Goal: Transaction & Acquisition: Purchase product/service

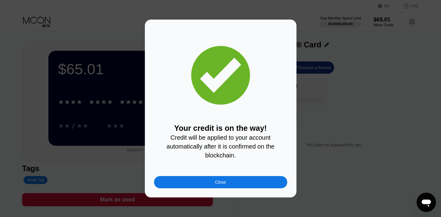
click at [221, 184] on div "Close" at bounding box center [220, 182] width 11 height 5
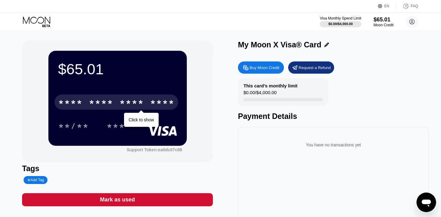
click at [122, 98] on div "* * * * * * * * * * * * ****" at bounding box center [116, 102] width 124 height 15
click at [115, 103] on div "* * * * * * * * * * * * 3677" at bounding box center [116, 102] width 124 height 15
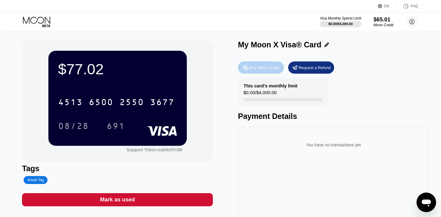
click at [259, 66] on div "Buy Moon Credit" at bounding box center [264, 67] width 30 height 5
type input "0"
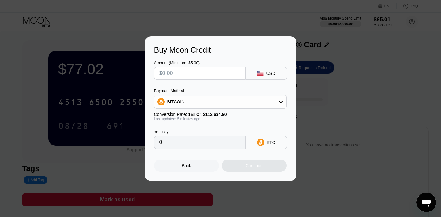
click at [182, 73] on input "text" at bounding box center [199, 73] width 81 height 12
type input "$6"
type input "0.00005316"
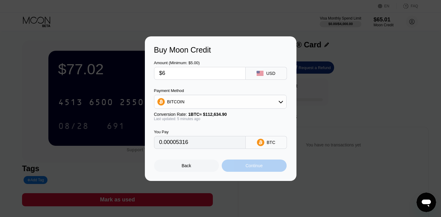
click at [256, 168] on div "Continue" at bounding box center [254, 165] width 17 height 5
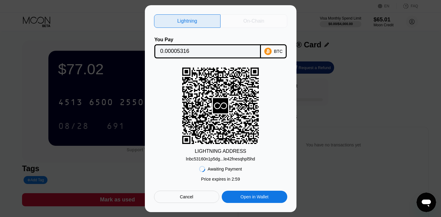
click at [258, 21] on div "On-Chain" at bounding box center [253, 21] width 21 height 6
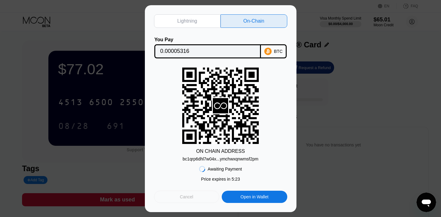
click at [187, 198] on div "Cancel" at bounding box center [186, 197] width 13 height 6
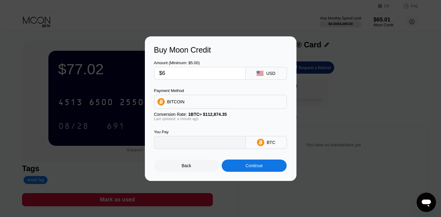
type input "0.00005316"
click at [191, 73] on input "$6" at bounding box center [199, 73] width 81 height 12
type input "0"
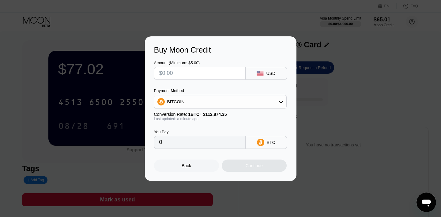
type input "$5"
type input "0.00004430"
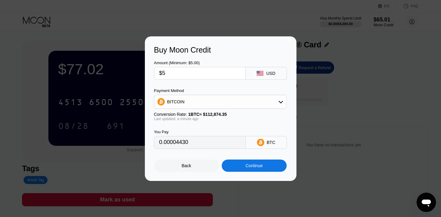
click at [260, 165] on div "Continue" at bounding box center [254, 165] width 17 height 5
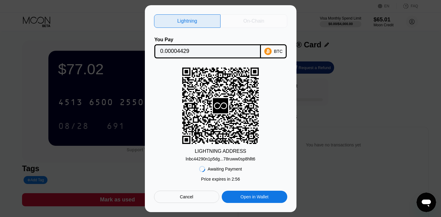
click at [254, 19] on div "On-Chain" at bounding box center [253, 21] width 21 height 6
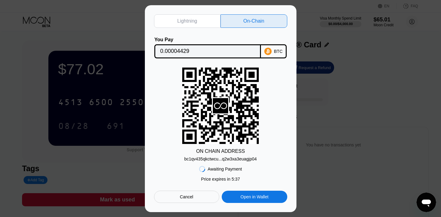
click at [189, 193] on div "Cancel" at bounding box center [186, 197] width 65 height 12
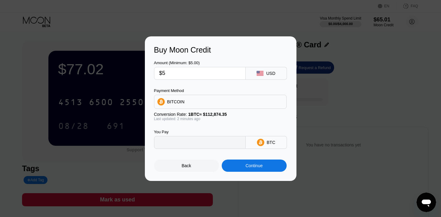
type input "0.00004430"
click at [186, 163] on div "Back" at bounding box center [186, 166] width 65 height 12
